Goal: Transaction & Acquisition: Purchase product/service

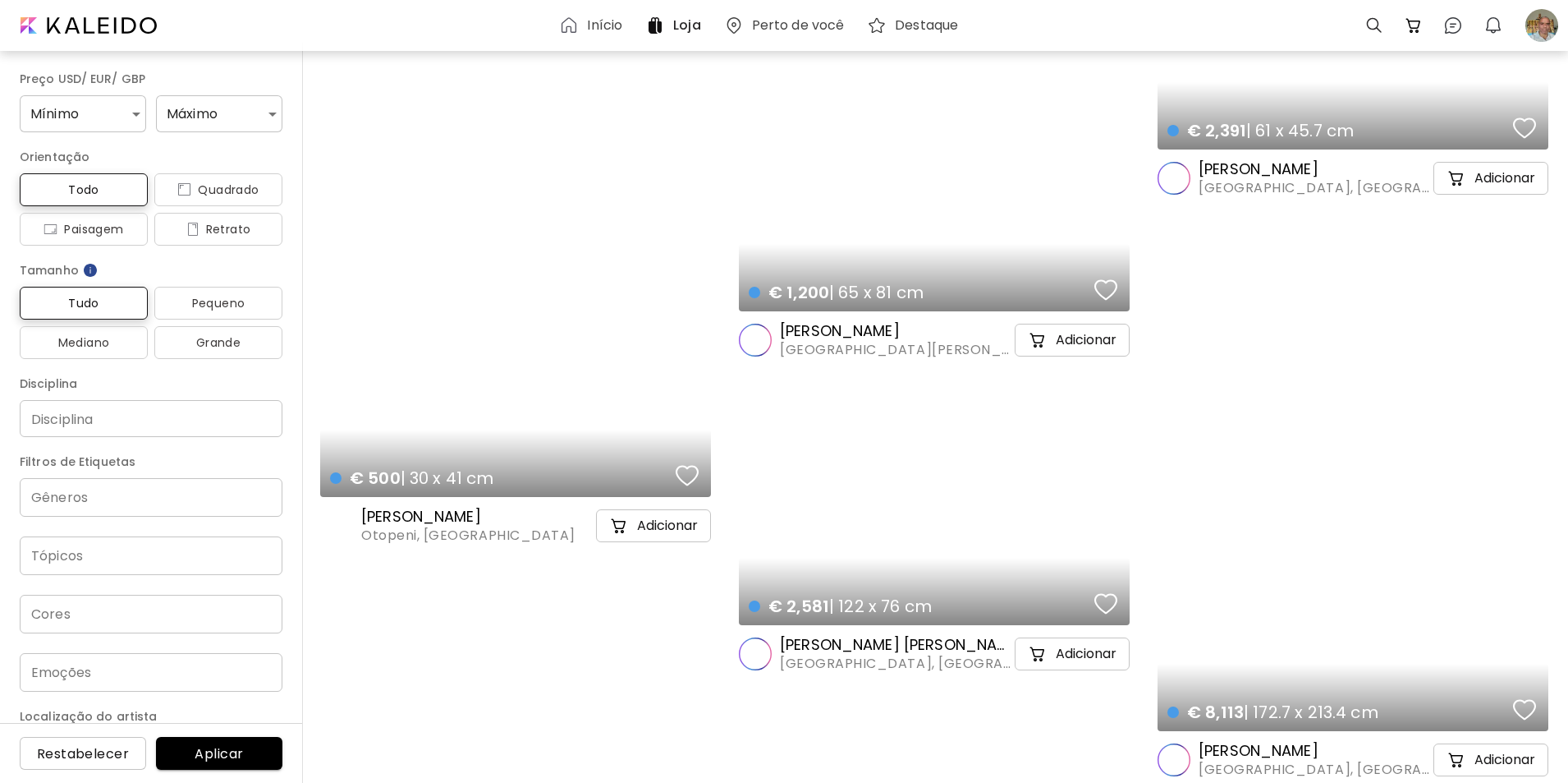
scroll to position [28946, 0]
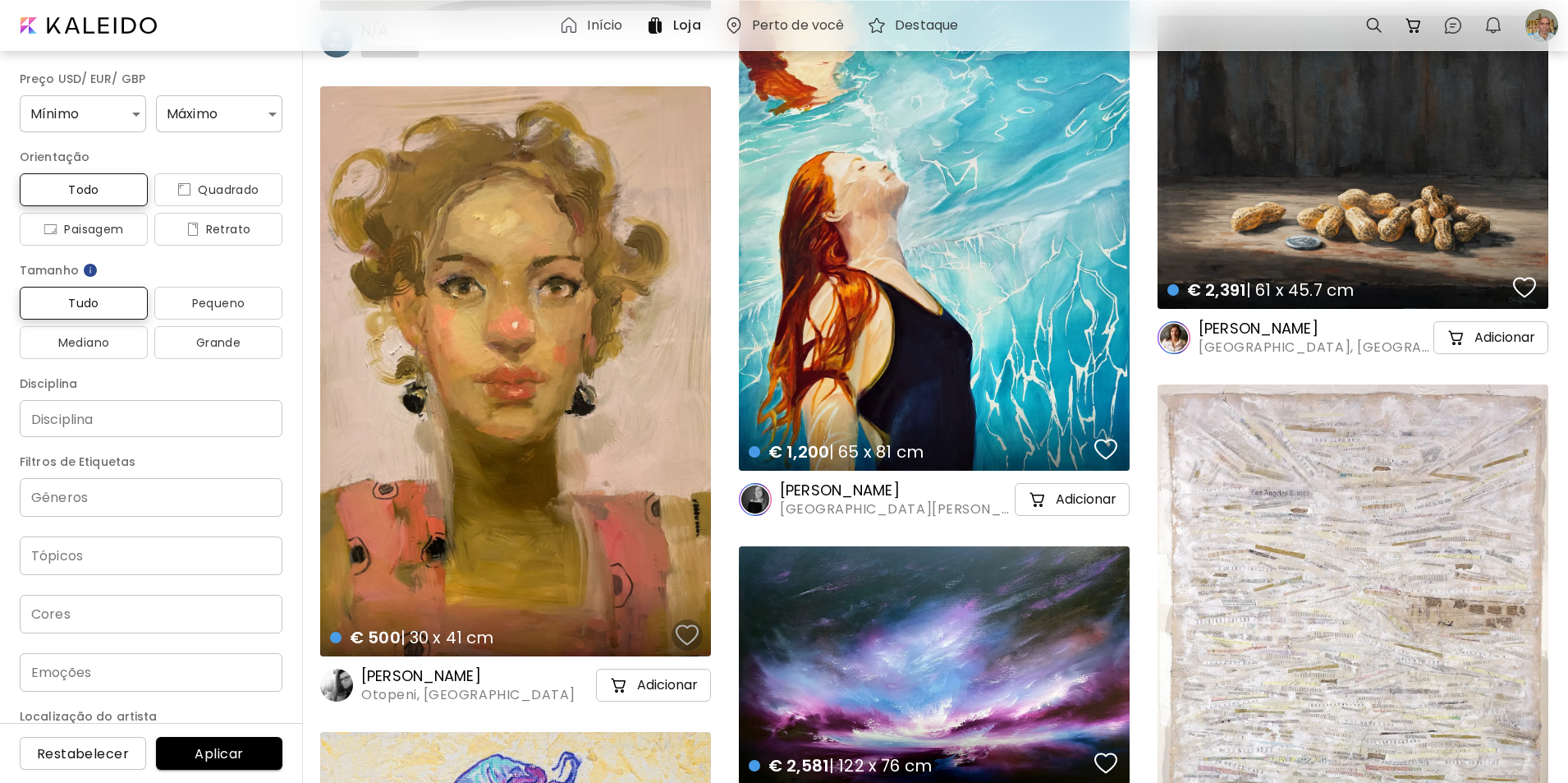
click at [681, 632] on div "button" at bounding box center [686, 634] width 23 height 25
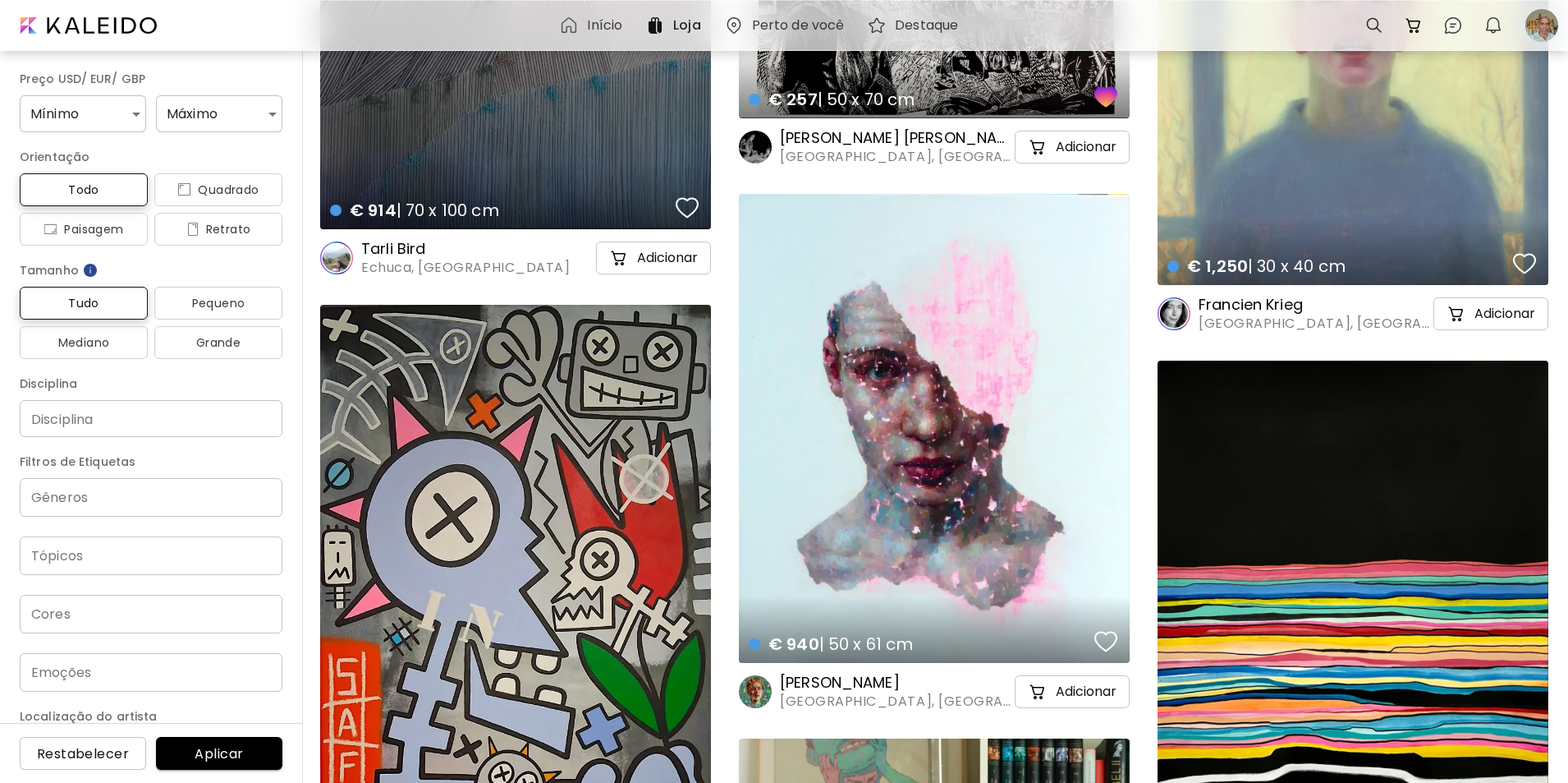
scroll to position [2310, 0]
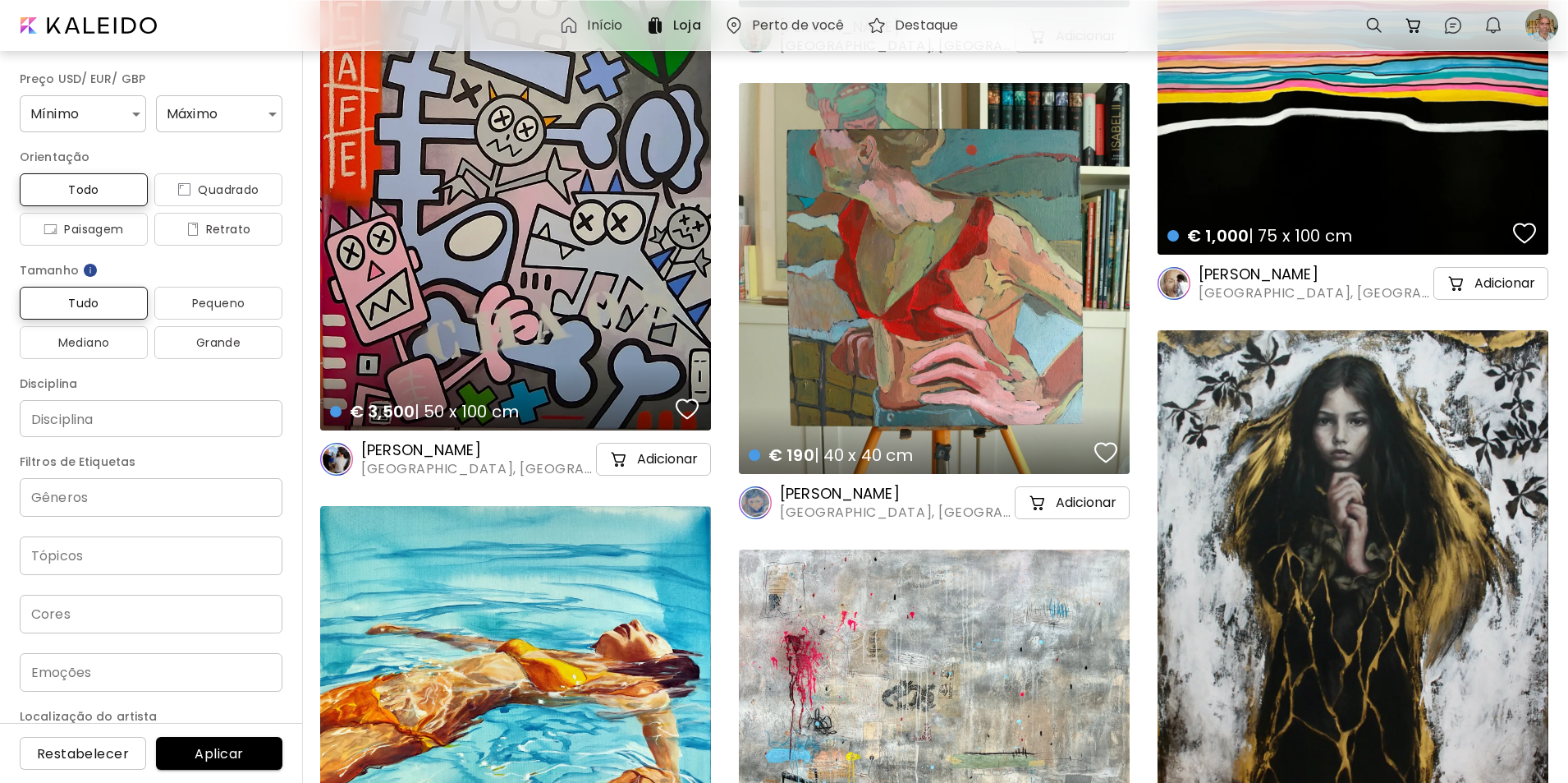
click at [1010, 400] on div "€ 190 | 40 x 40 cm details" at bounding box center [934, 279] width 391 height 392
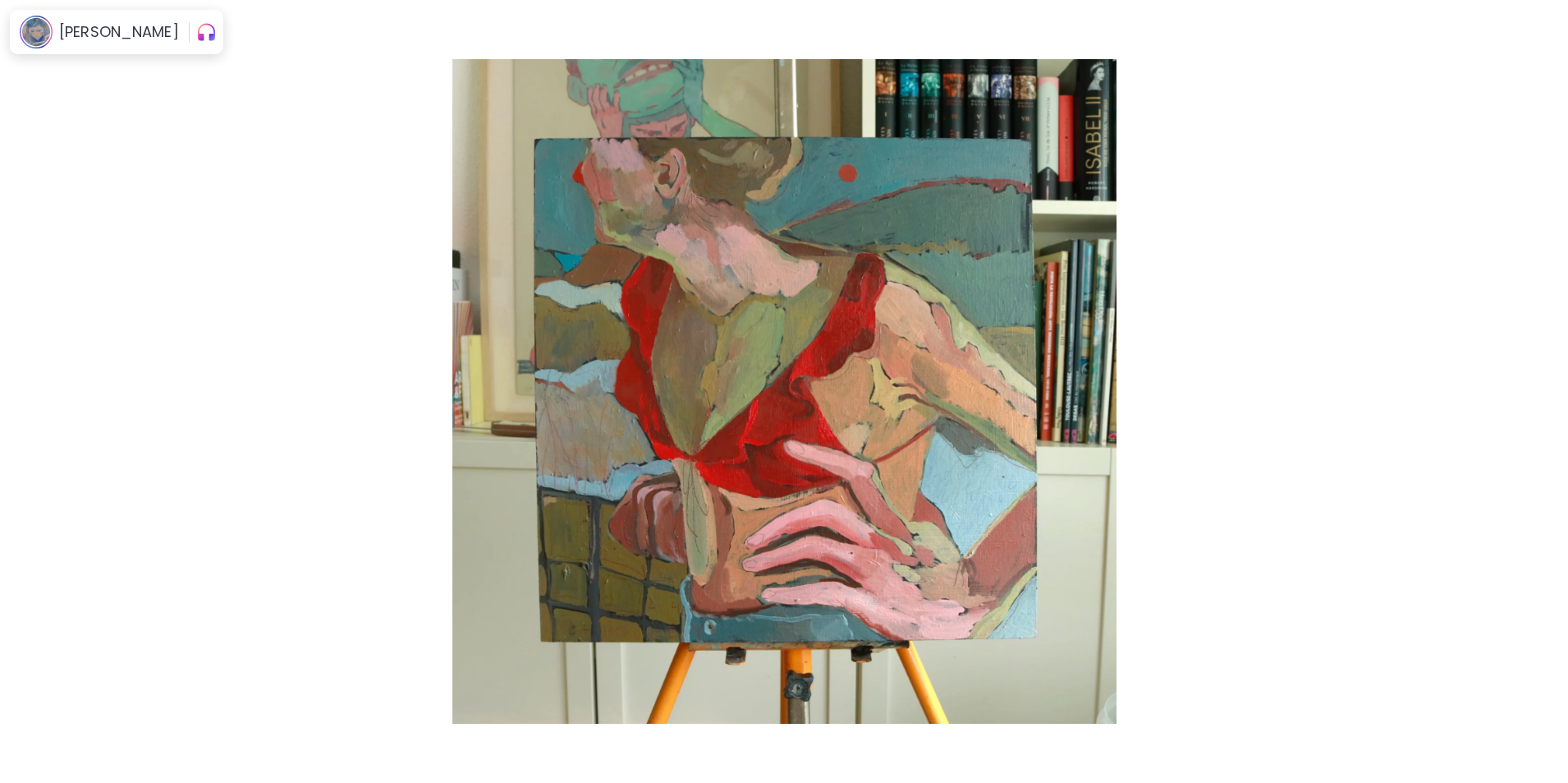
click at [1542, 30] on img at bounding box center [1539, 28] width 13 height 13
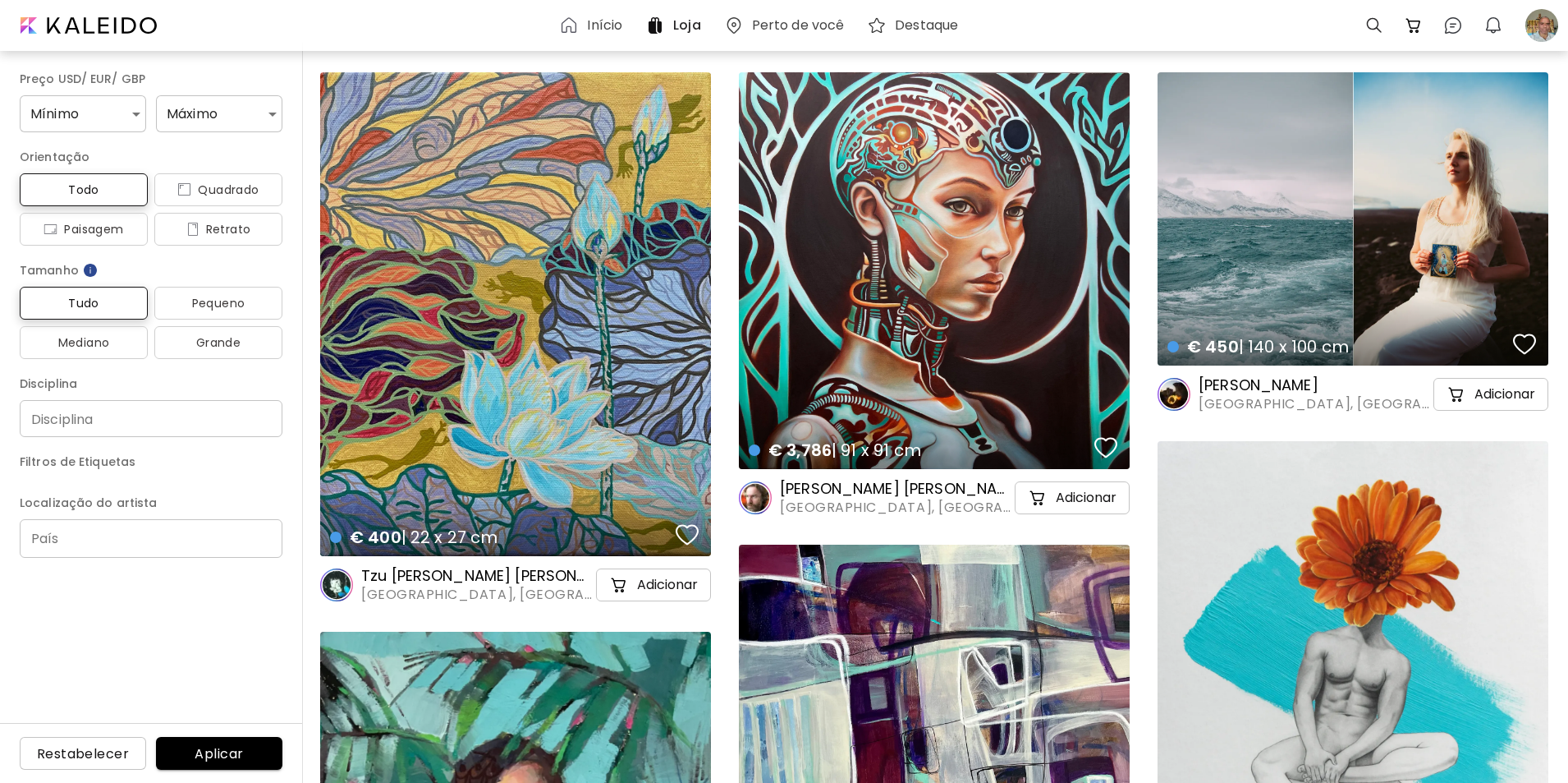
scroll to position [2310, 0]
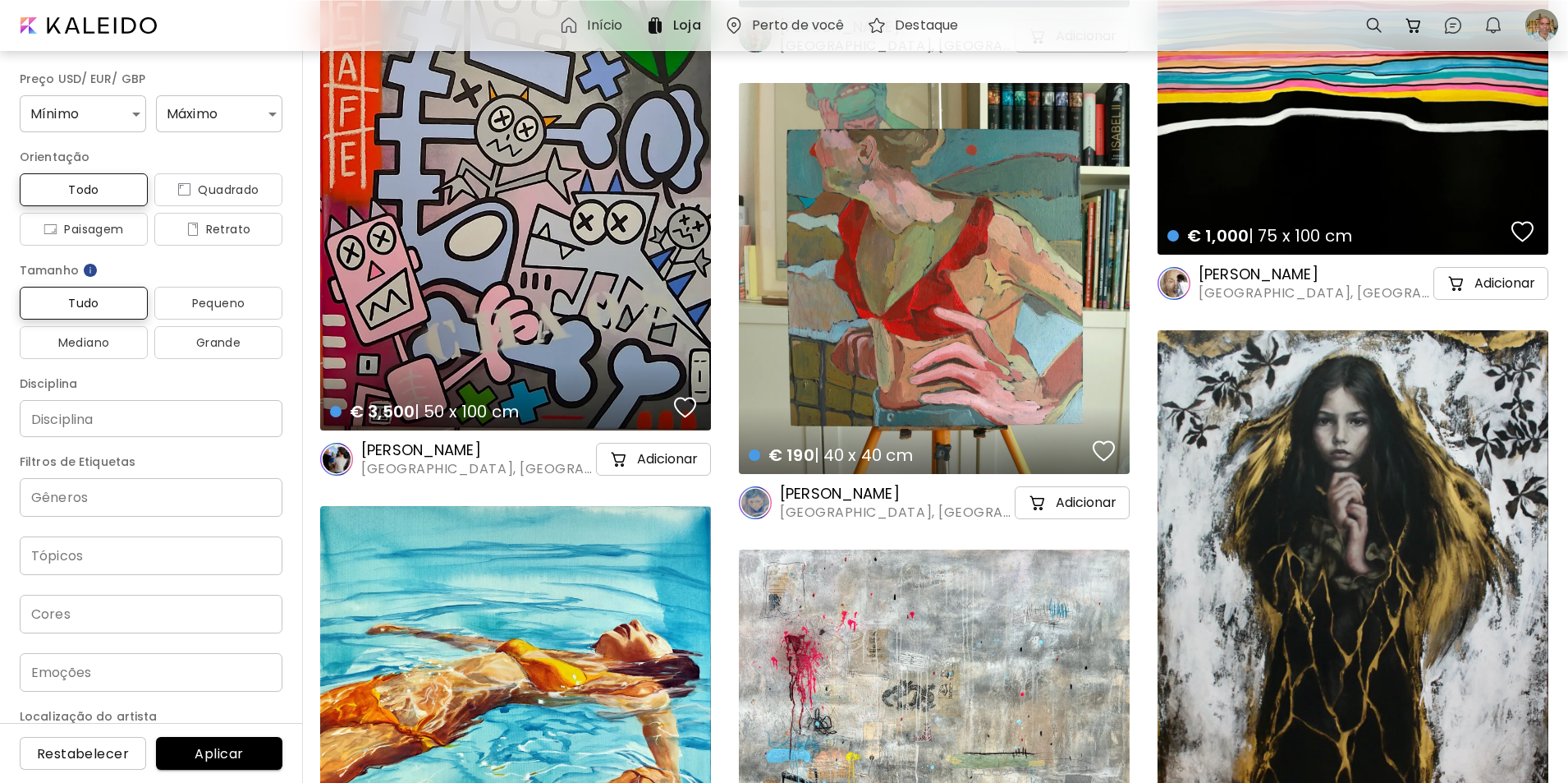
click at [1104, 447] on img at bounding box center [1103, 451] width 23 height 25
click at [1102, 451] on img at bounding box center [1103, 451] width 23 height 25
click at [1106, 445] on img at bounding box center [1103, 451] width 23 height 25
click at [1524, 229] on img at bounding box center [1522, 231] width 23 height 25
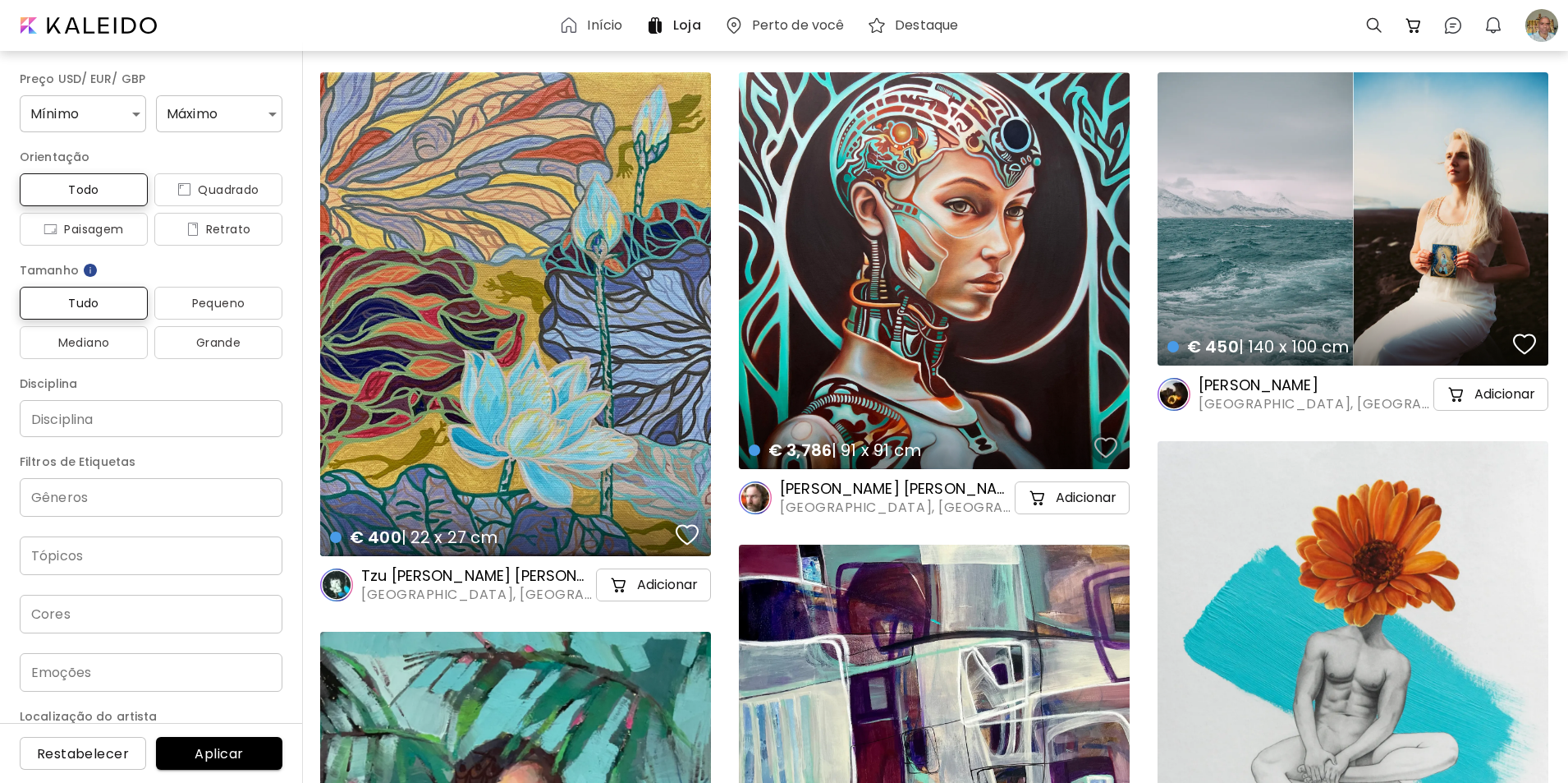
click at [1107, 444] on div "button" at bounding box center [1105, 447] width 23 height 25
click at [1107, 444] on div "button" at bounding box center [1105, 448] width 28 height 30
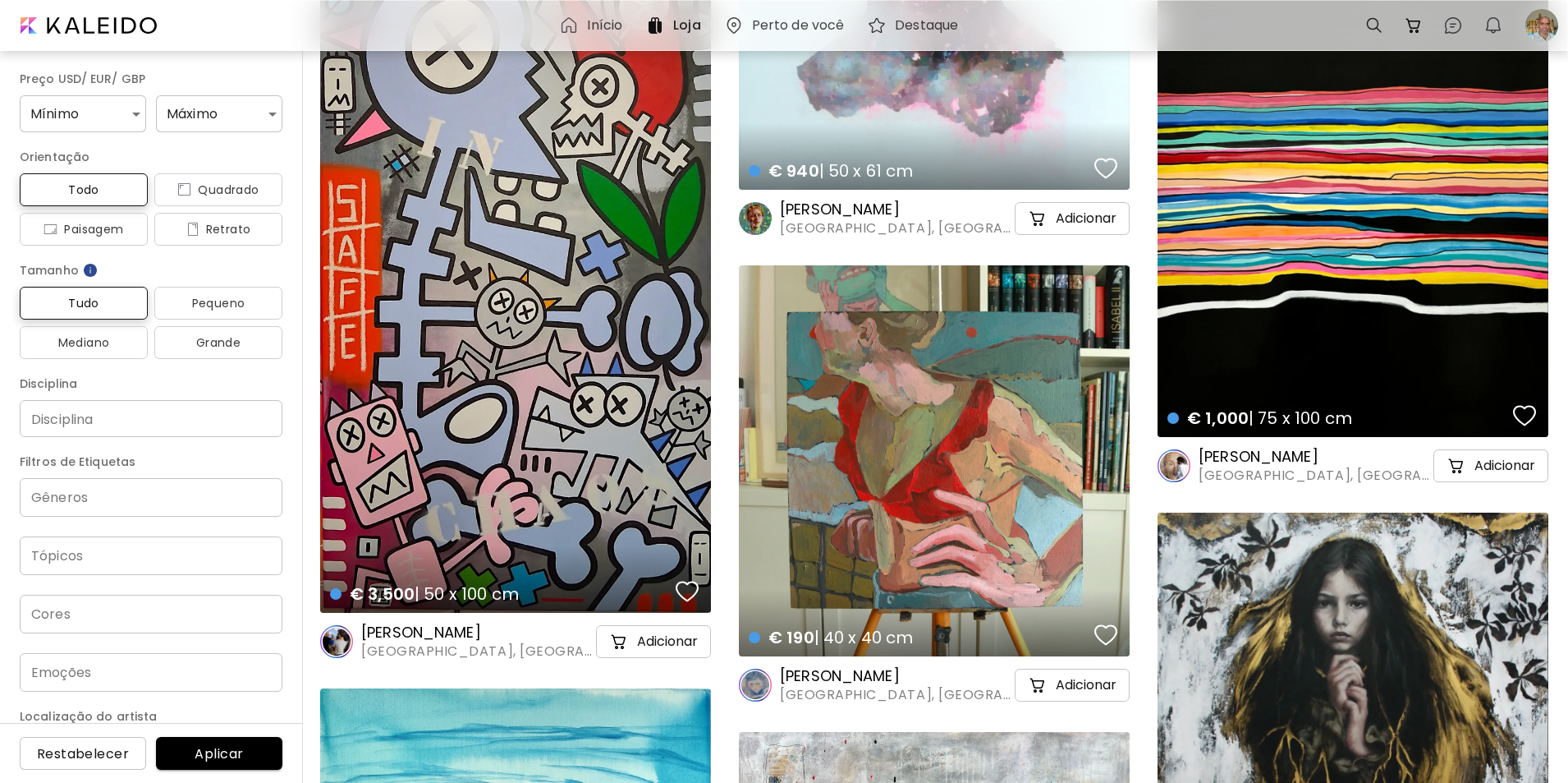
scroll to position [2766, 0]
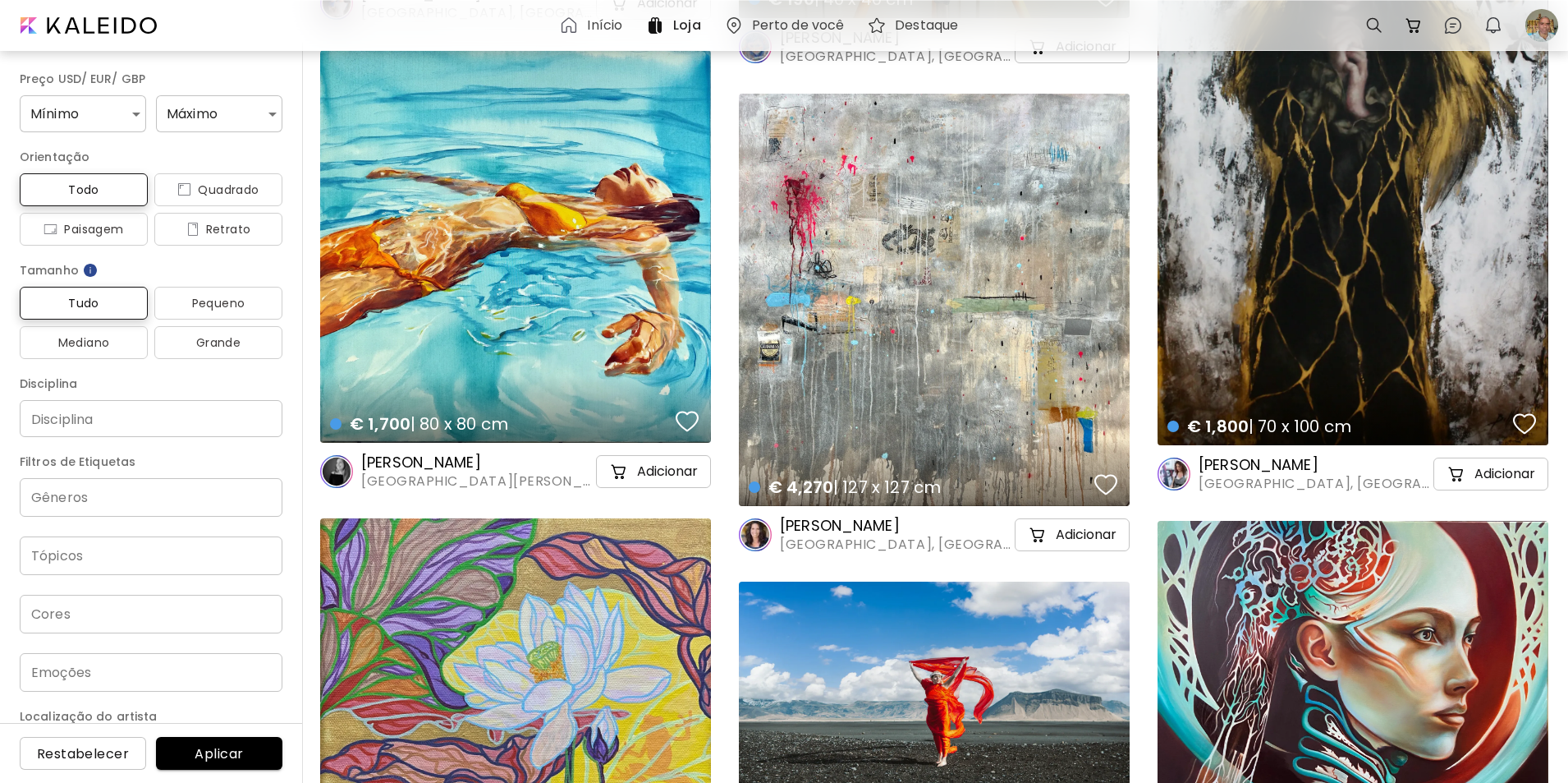
click at [1106, 482] on div "button" at bounding box center [1105, 485] width 23 height 25
click at [1106, 483] on div "button" at bounding box center [1105, 485] width 28 height 30
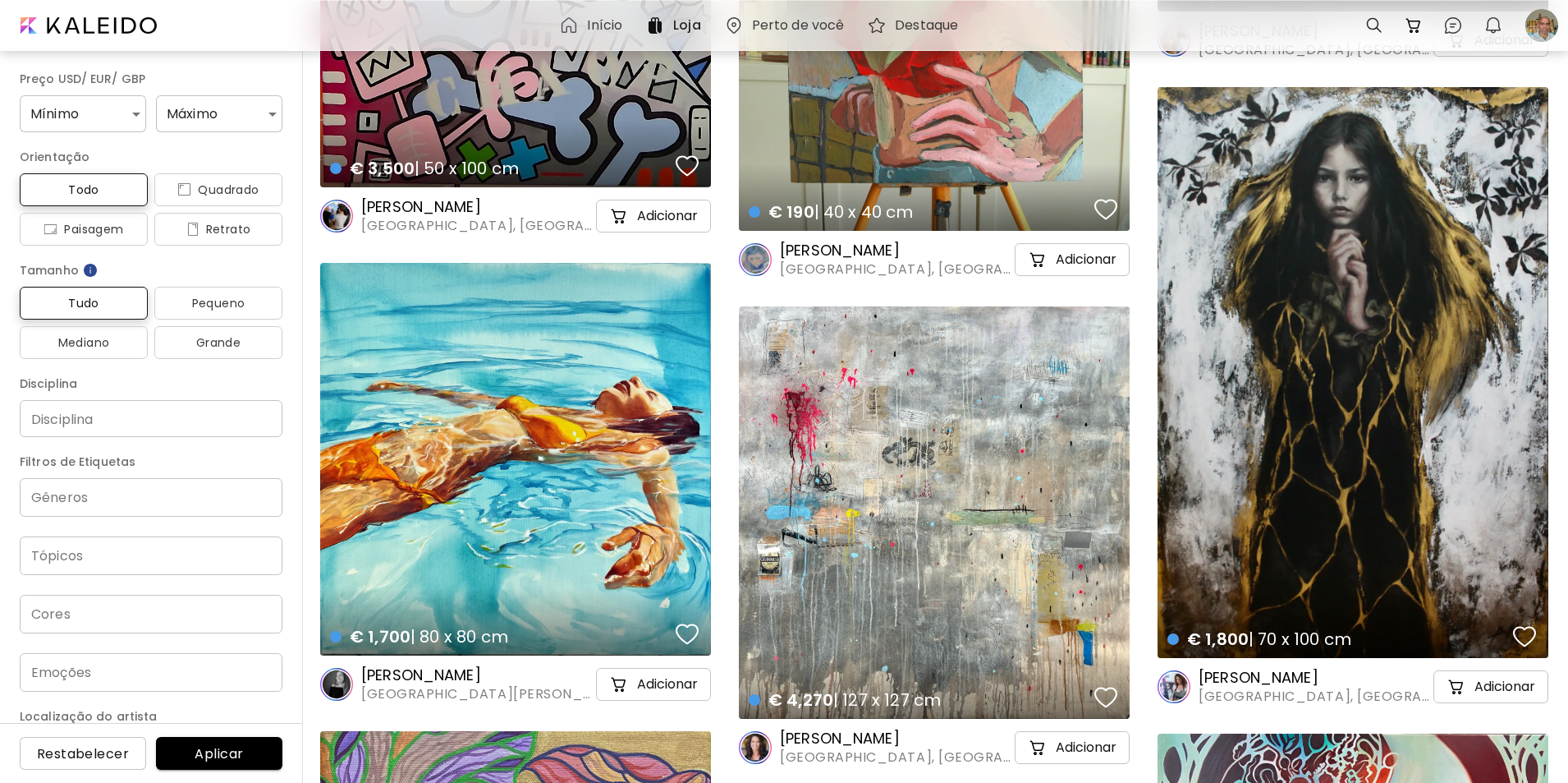
scroll to position [2128, 0]
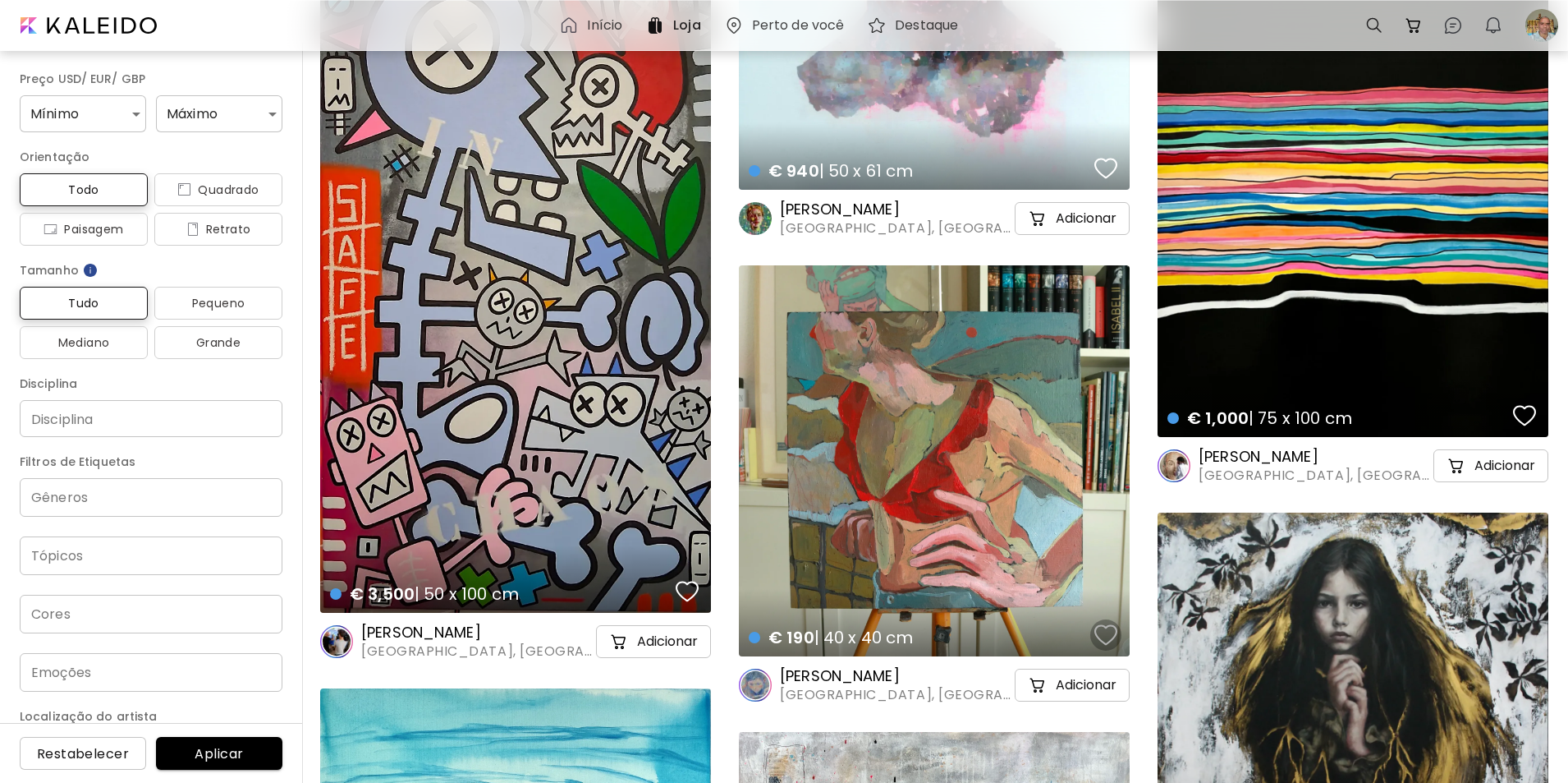
click at [1104, 629] on div "button" at bounding box center [1105, 634] width 23 height 25
